Goal: Transaction & Acquisition: Subscribe to service/newsletter

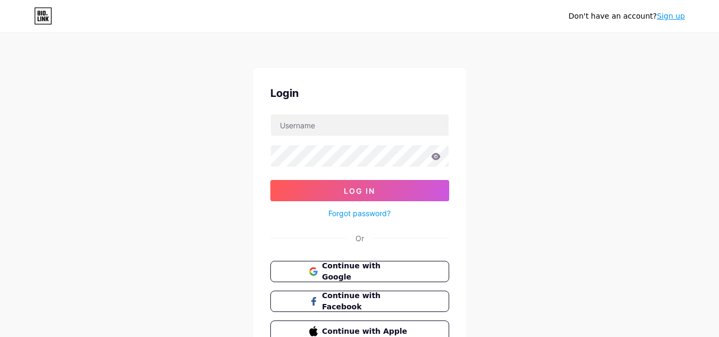
click at [666, 12] on link "Sign up" at bounding box center [671, 16] width 28 height 9
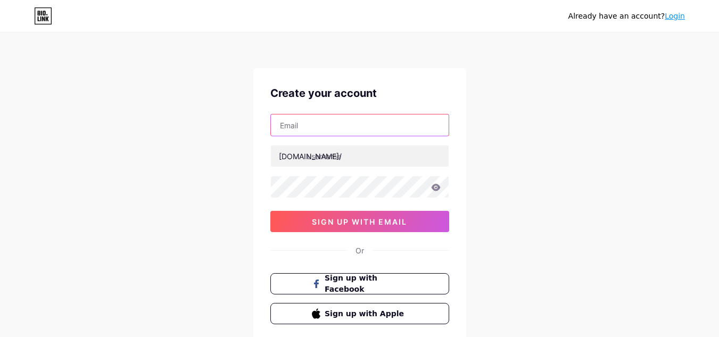
click at [316, 123] on input "text" at bounding box center [360, 124] width 178 height 21
paste input "[EMAIL_ADDRESS][DOMAIN_NAME]"
type input "[EMAIL_ADDRESS][DOMAIN_NAME]"
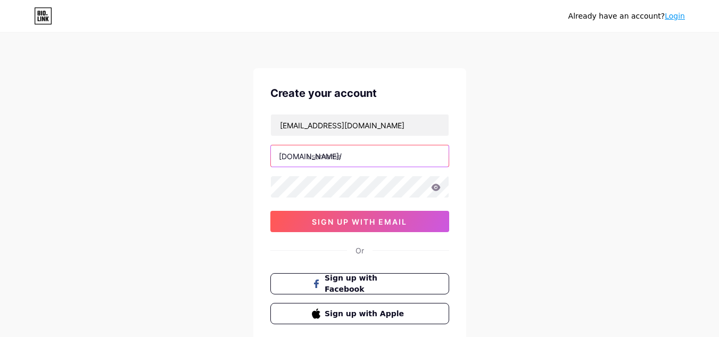
click at [347, 164] on input "text" at bounding box center [360, 155] width 178 height 21
paste input "naileditroofingpros"
type input "naileditroofingpros"
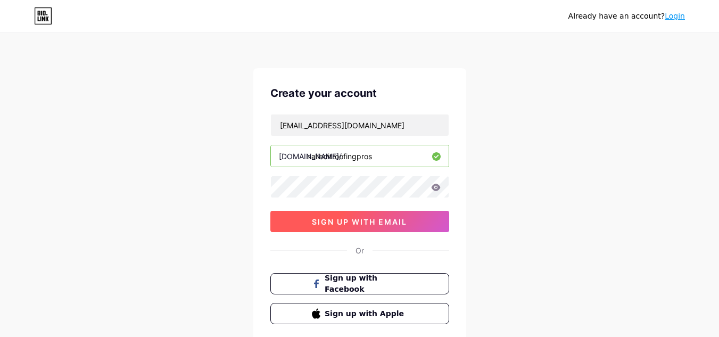
click at [337, 213] on button "sign up with email" at bounding box center [359, 221] width 179 height 21
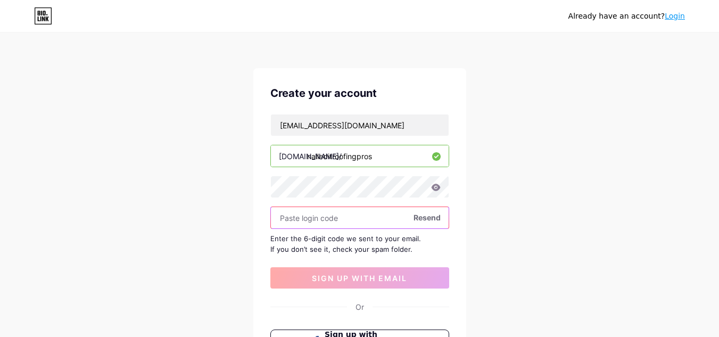
paste input "449413"
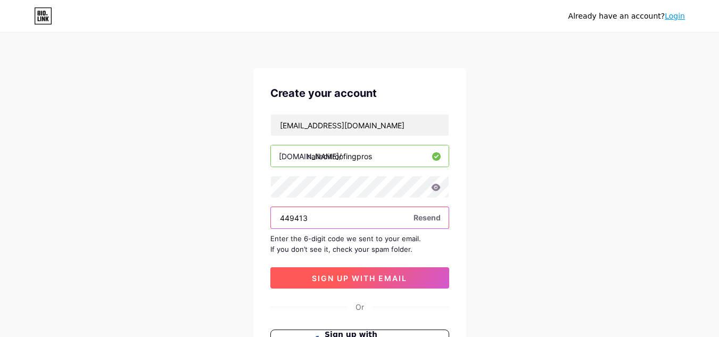
type input "449413"
click at [339, 271] on button "sign up with email" at bounding box center [359, 277] width 179 height 21
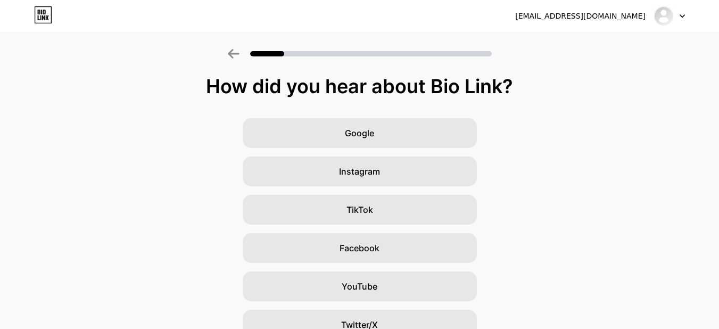
click at [680, 12] on div at bounding box center [669, 15] width 31 height 19
click at [128, 65] on div at bounding box center [359, 50] width 719 height 37
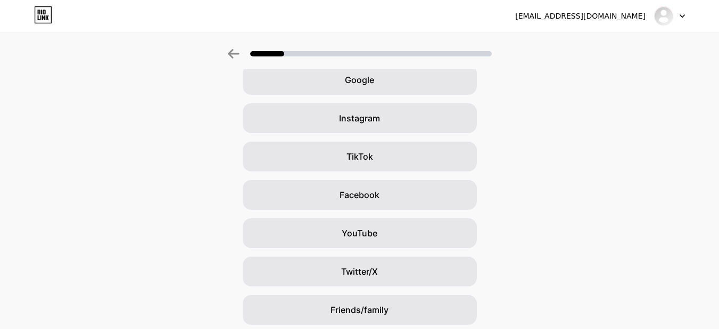
scroll to position [130, 0]
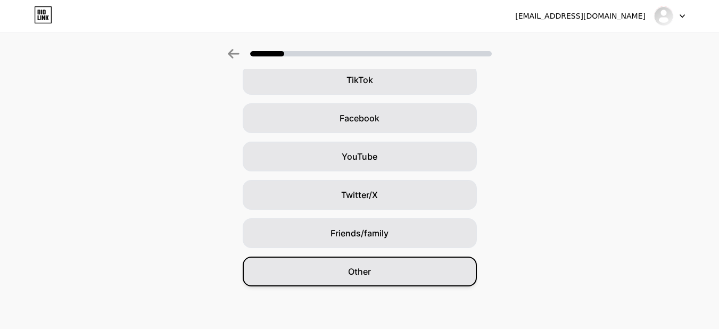
click at [382, 270] on div "Other" at bounding box center [360, 272] width 234 height 30
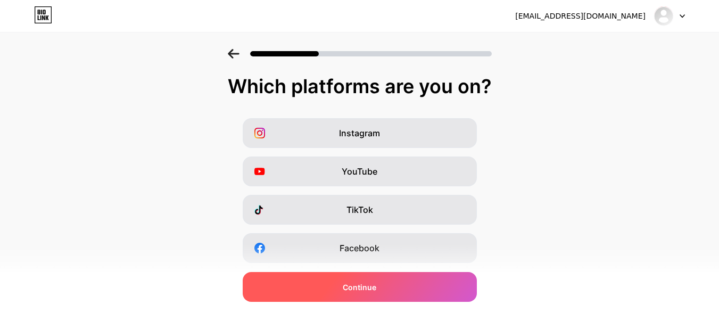
click at [365, 283] on span "Continue" at bounding box center [360, 287] width 34 height 11
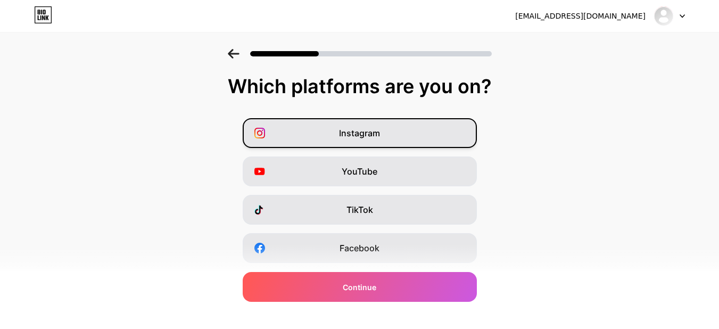
click at [371, 131] on span "Instagram" at bounding box center [359, 133] width 41 height 13
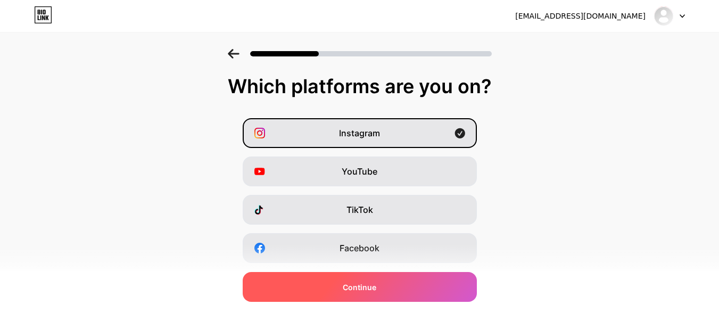
click at [362, 285] on span "Continue" at bounding box center [360, 287] width 34 height 11
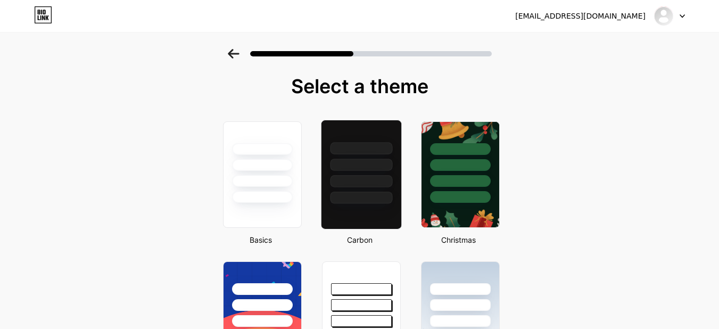
click at [349, 164] on div at bounding box center [361, 165] width 62 height 12
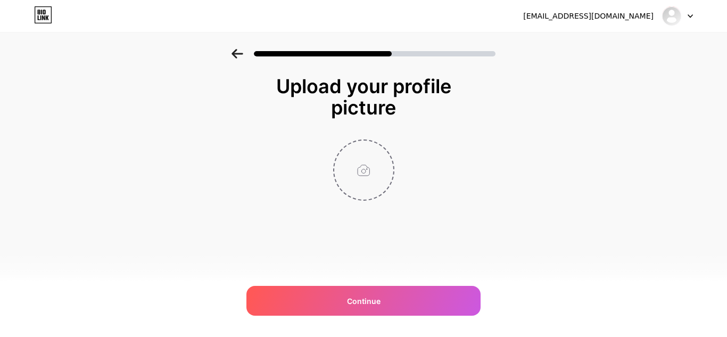
click at [353, 183] on input "file" at bounding box center [363, 169] width 59 height 59
type input "C:\fakepath\imgi_2_GnhYInp5.jpg"
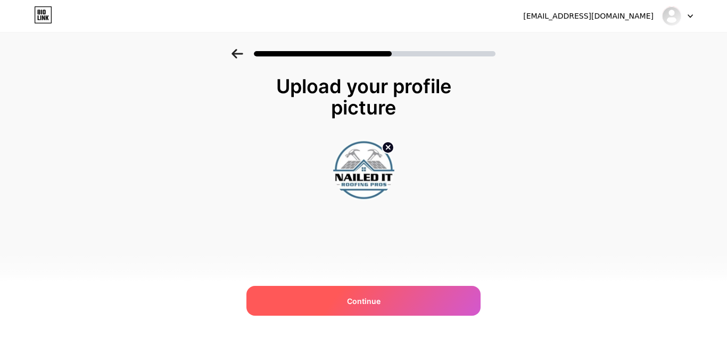
click at [367, 301] on span "Continue" at bounding box center [364, 300] width 34 height 11
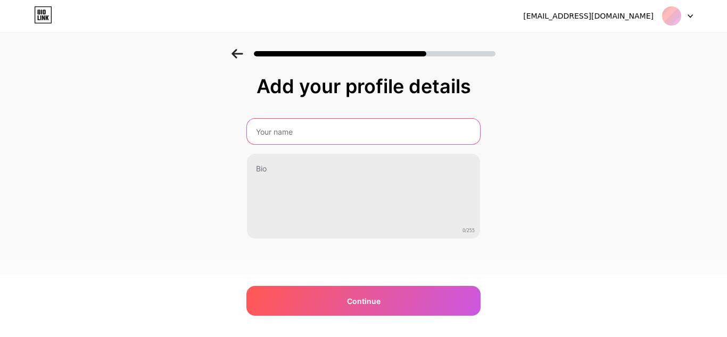
click at [265, 122] on input "text" at bounding box center [363, 132] width 233 height 26
paste input "Nailed IT Roofing Pros"
type input "Nailed IT Roofing Pros"
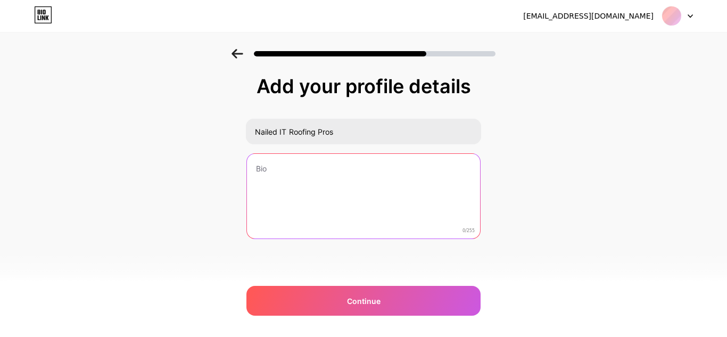
click at [300, 180] on textarea at bounding box center [363, 197] width 233 height 86
paste textarea "Nailed It Roofing Pros, based in [GEOGRAPHIC_DATA], [US_STATE], delivers except…"
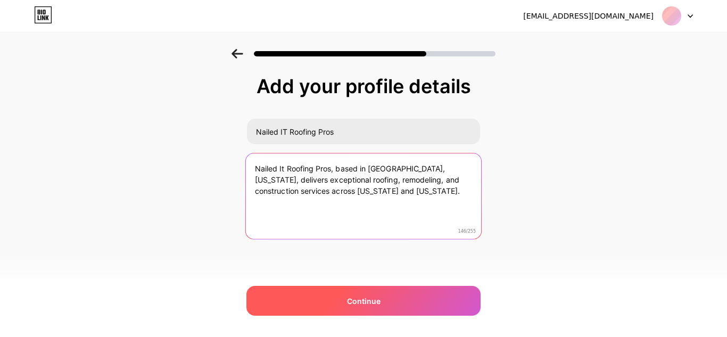
type textarea "Nailed It Roofing Pros, based in [GEOGRAPHIC_DATA], [US_STATE], delivers except…"
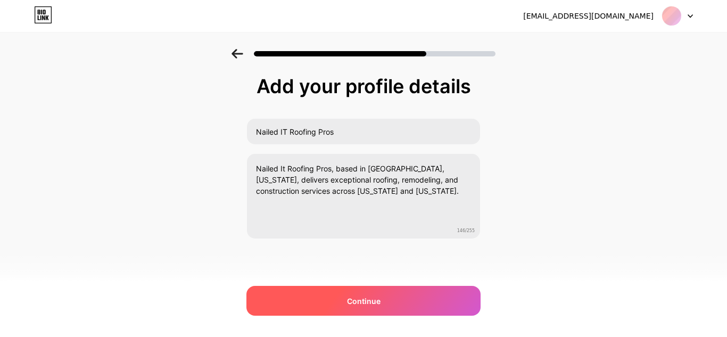
click at [345, 295] on div "Continue" at bounding box center [363, 301] width 234 height 30
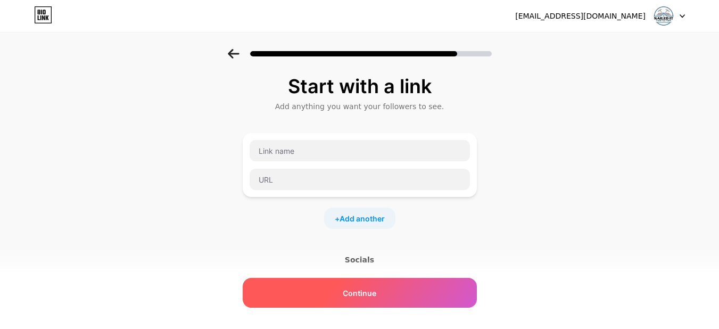
click at [370, 288] on span "Continue" at bounding box center [360, 292] width 34 height 11
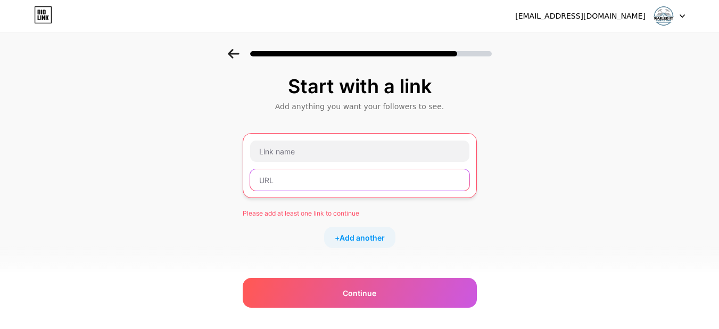
click at [272, 170] on input "text" at bounding box center [359, 179] width 219 height 21
paste input "[URL][DOMAIN_NAME]"
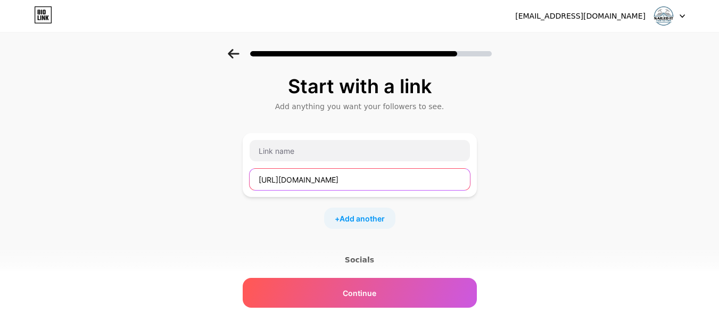
type input "[URL][DOMAIN_NAME]"
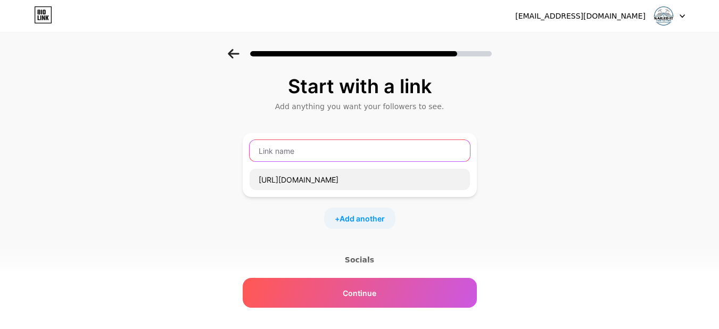
click at [346, 153] on input "text" at bounding box center [360, 150] width 220 height 21
paste input "Expert Commercial Roofing Services in [GEOGRAPHIC_DATA] | Nailed It Roofing"
type input "Expert Commercial Roofing Services in [GEOGRAPHIC_DATA] | Nailed It Roofing"
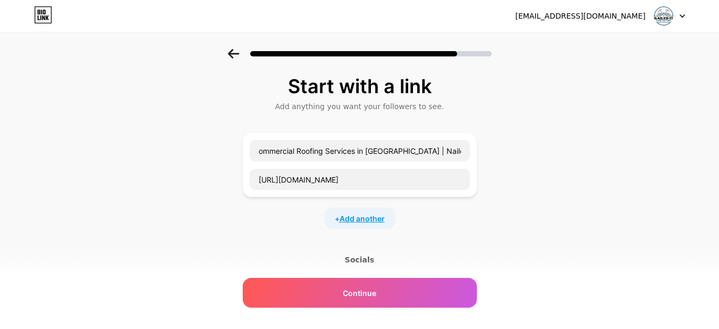
click at [369, 221] on span "Add another" at bounding box center [362, 218] width 45 height 11
click at [293, 249] on input "text" at bounding box center [360, 253] width 220 height 21
paste input "[URL][DOMAIN_NAME]"
type input "[URL][DOMAIN_NAME]"
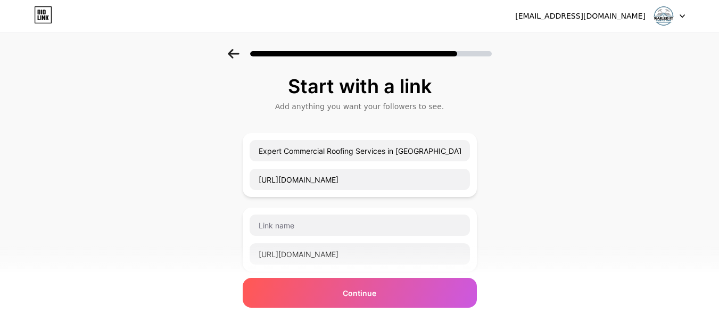
click at [315, 214] on div at bounding box center [359, 225] width 221 height 22
click at [310, 226] on input "text" at bounding box center [360, 224] width 220 height 21
paste input "Reliable Commercial Roofer in [GEOGRAPHIC_DATA] & Houston Residential Roofing"
type input "Reliable Commercial Roofer in [GEOGRAPHIC_DATA] & Houston Residential Roofing"
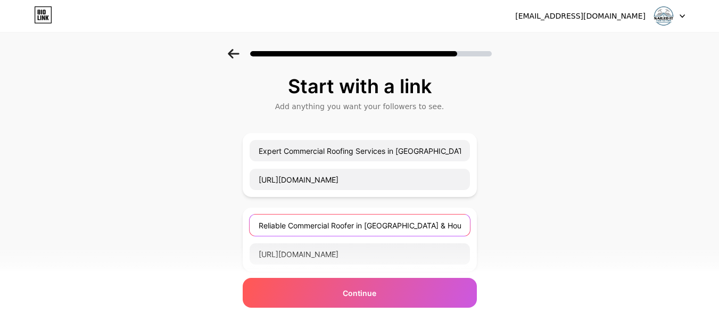
scroll to position [53, 0]
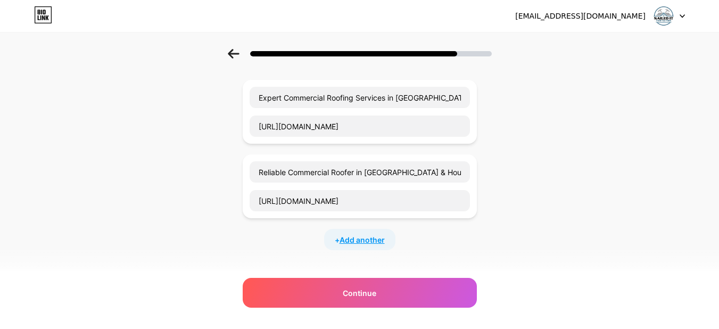
click at [348, 241] on span "Add another" at bounding box center [362, 239] width 45 height 11
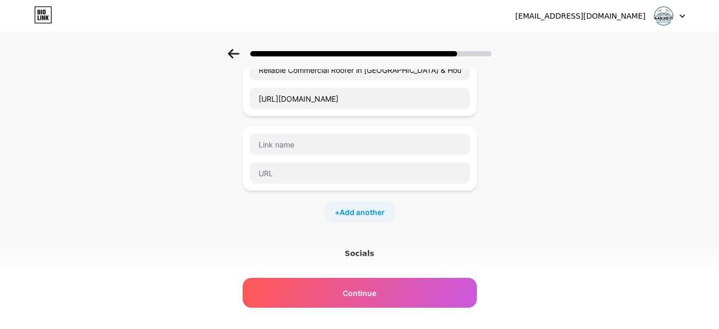
scroll to position [160, 0]
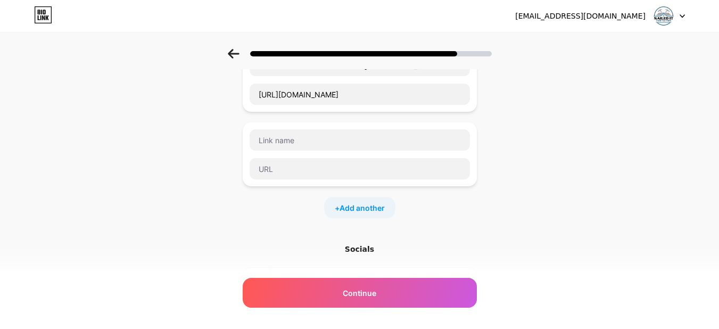
click at [312, 180] on div at bounding box center [360, 154] width 234 height 64
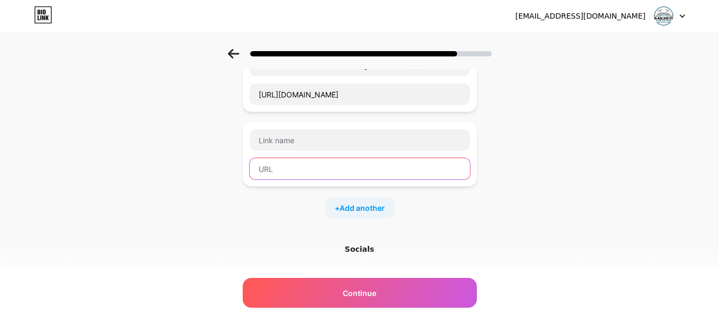
click at [316, 176] on input "text" at bounding box center [360, 168] width 220 height 21
paste input "[URL][DOMAIN_NAME]"
type input "[URL][DOMAIN_NAME]"
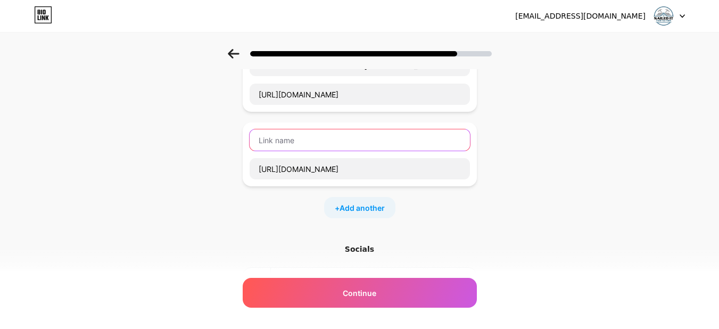
click at [307, 144] on input "text" at bounding box center [360, 139] width 220 height 21
paste input "Sugar Land Roofing Services & Houston Roof Repair Experts"
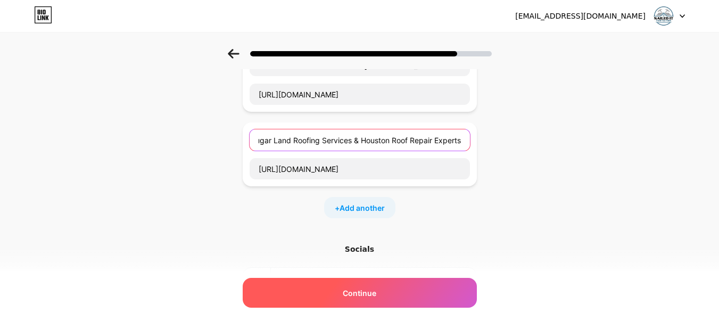
type input "Sugar Land Roofing Services & Houston Roof Repair Experts"
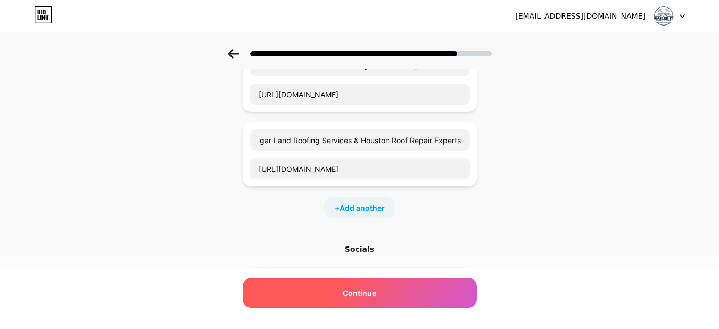
click at [360, 300] on div "Continue" at bounding box center [360, 293] width 234 height 30
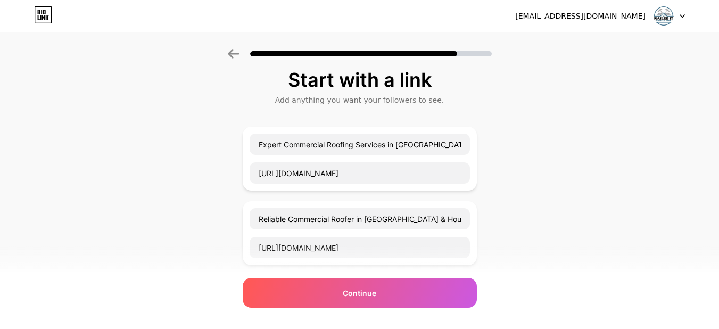
scroll to position [0, 0]
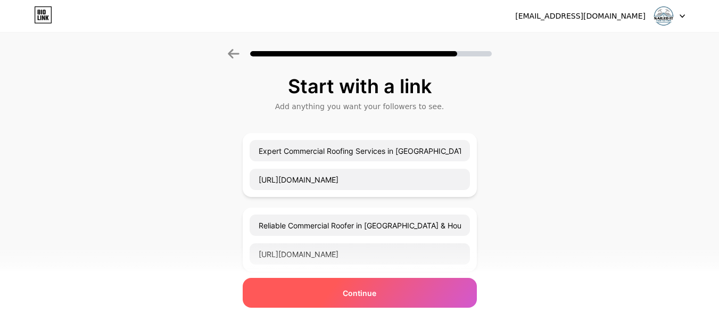
click at [366, 296] on span "Continue" at bounding box center [360, 292] width 34 height 11
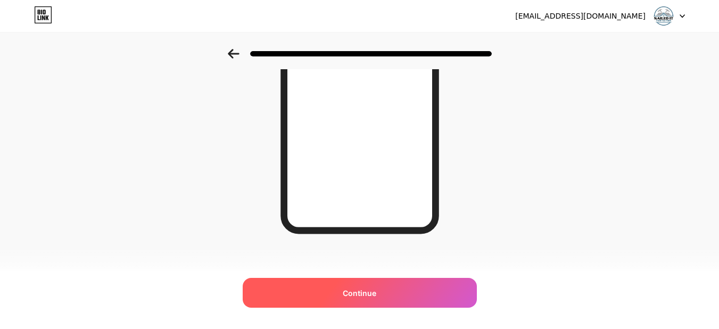
scroll to position [206, 0]
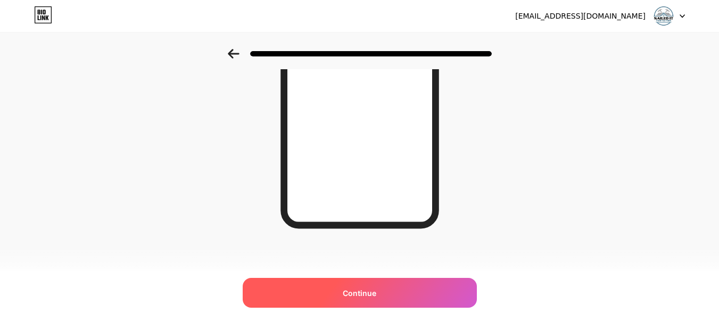
click at [367, 295] on span "Continue" at bounding box center [360, 292] width 34 height 11
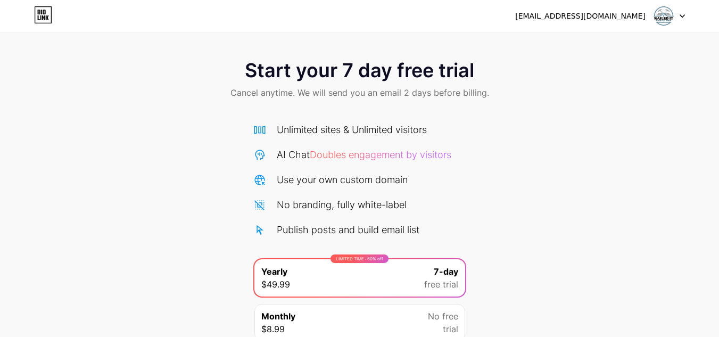
click at [51, 18] on icon at bounding box center [43, 14] width 18 height 17
